Goal: Transaction & Acquisition: Obtain resource

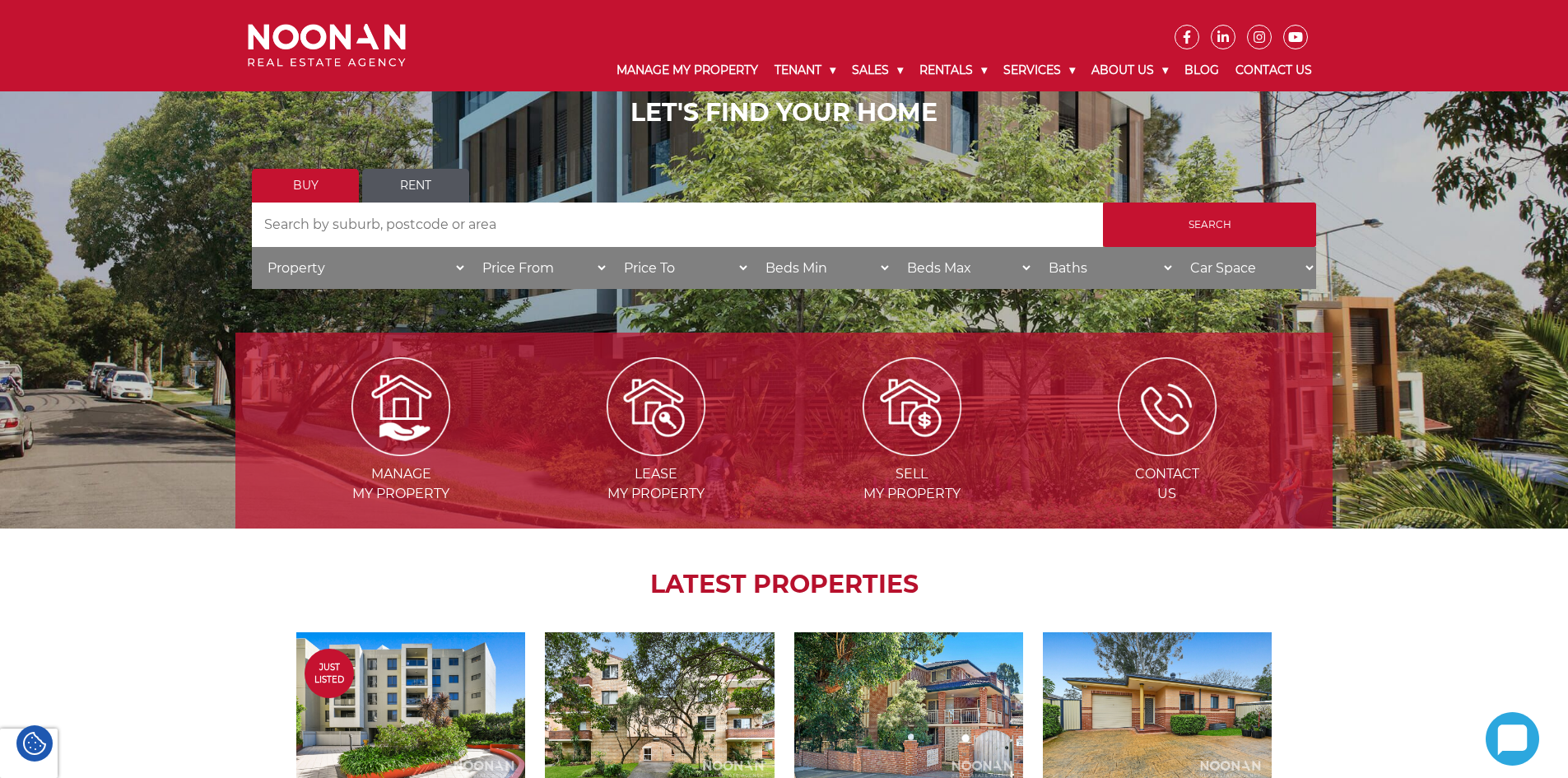
scroll to position [82, 0]
